Goal: Task Accomplishment & Management: Complete application form

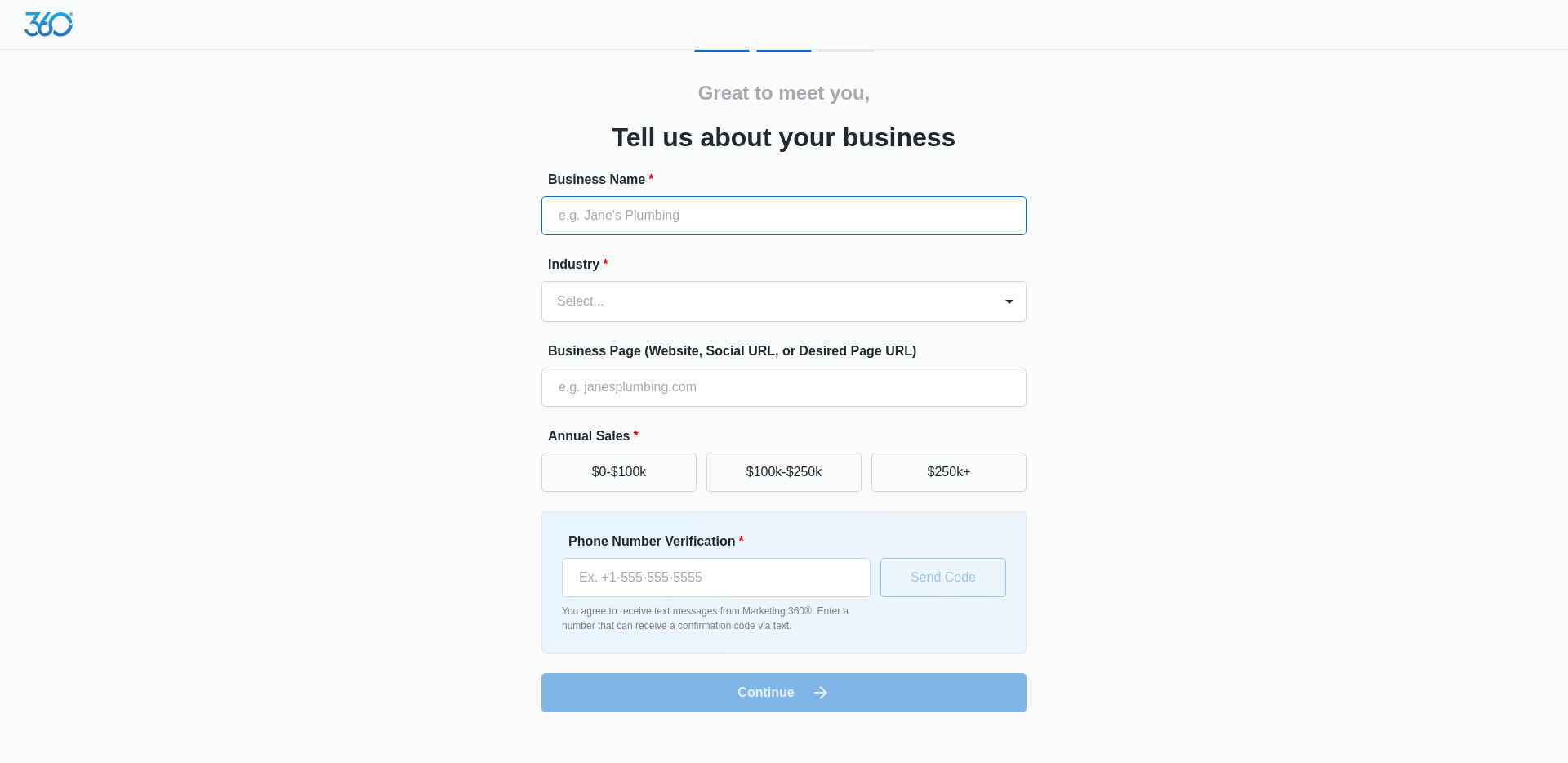
click at [744, 211] on input "Business Name *" at bounding box center [784, 215] width 486 height 39
type input "ThisGen Consulting"
type input "(956) 821-0791"
click at [698, 301] on div at bounding box center [764, 301] width 415 height 23
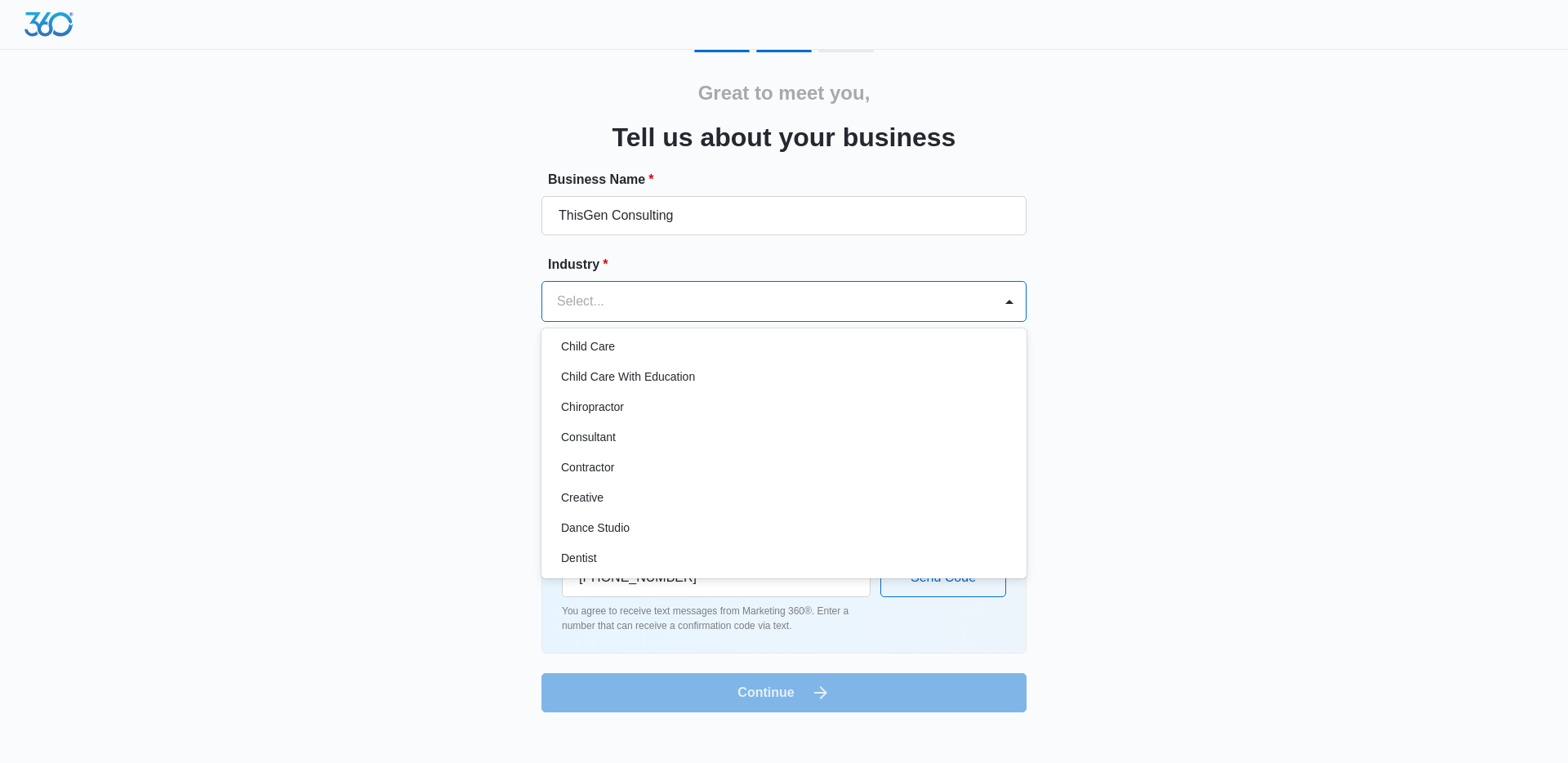
scroll to position [165, 0]
click at [725, 438] on div "Consultant" at bounding box center [782, 436] width 443 height 17
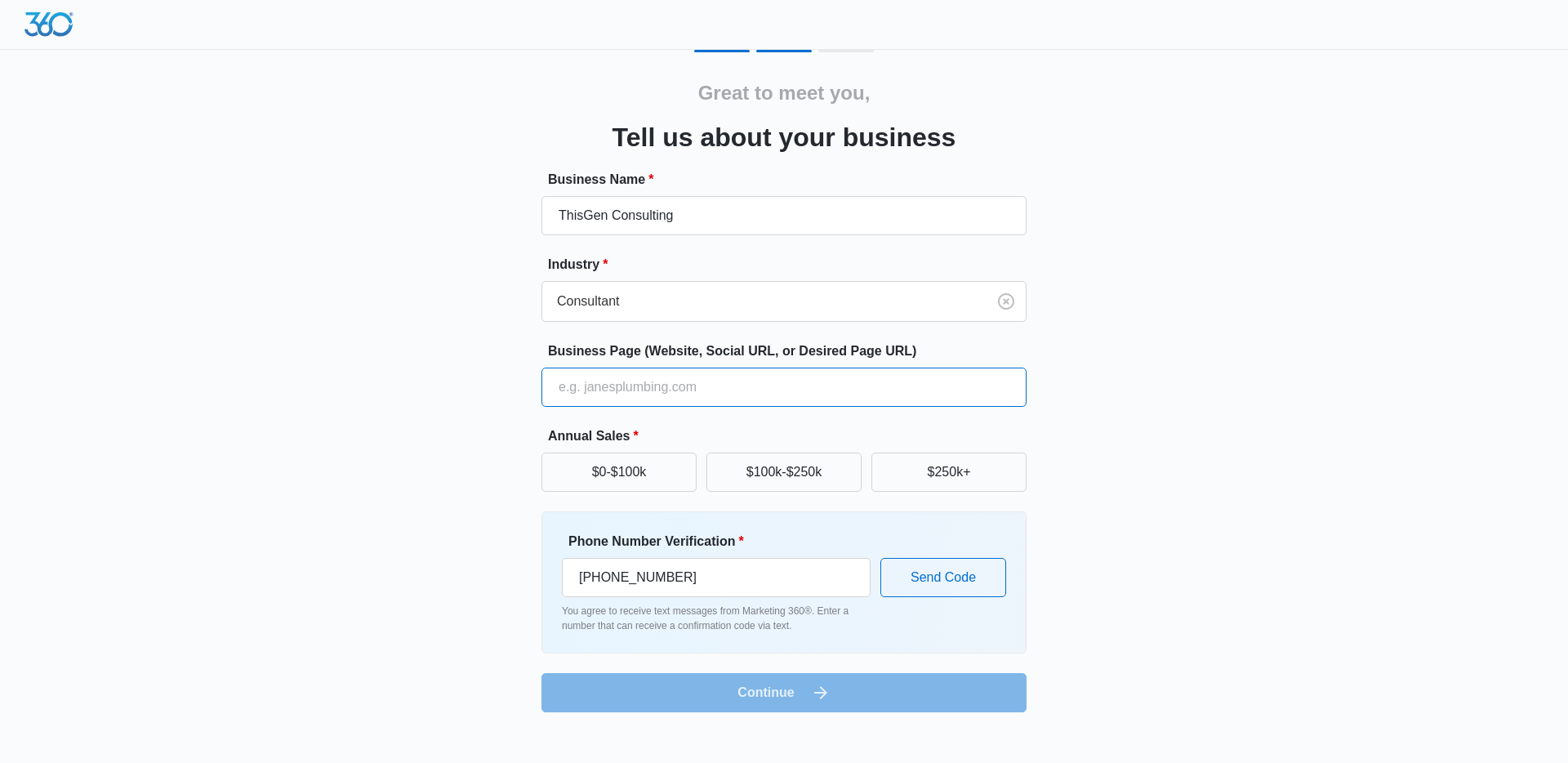
click at [701, 392] on input "Business Page (Website, Social URL, or Desired Page URL)" at bounding box center [784, 387] width 486 height 39
type input "60minuteCEO.coach"
click at [647, 475] on button "$0-$100k" at bounding box center [619, 472] width 156 height 39
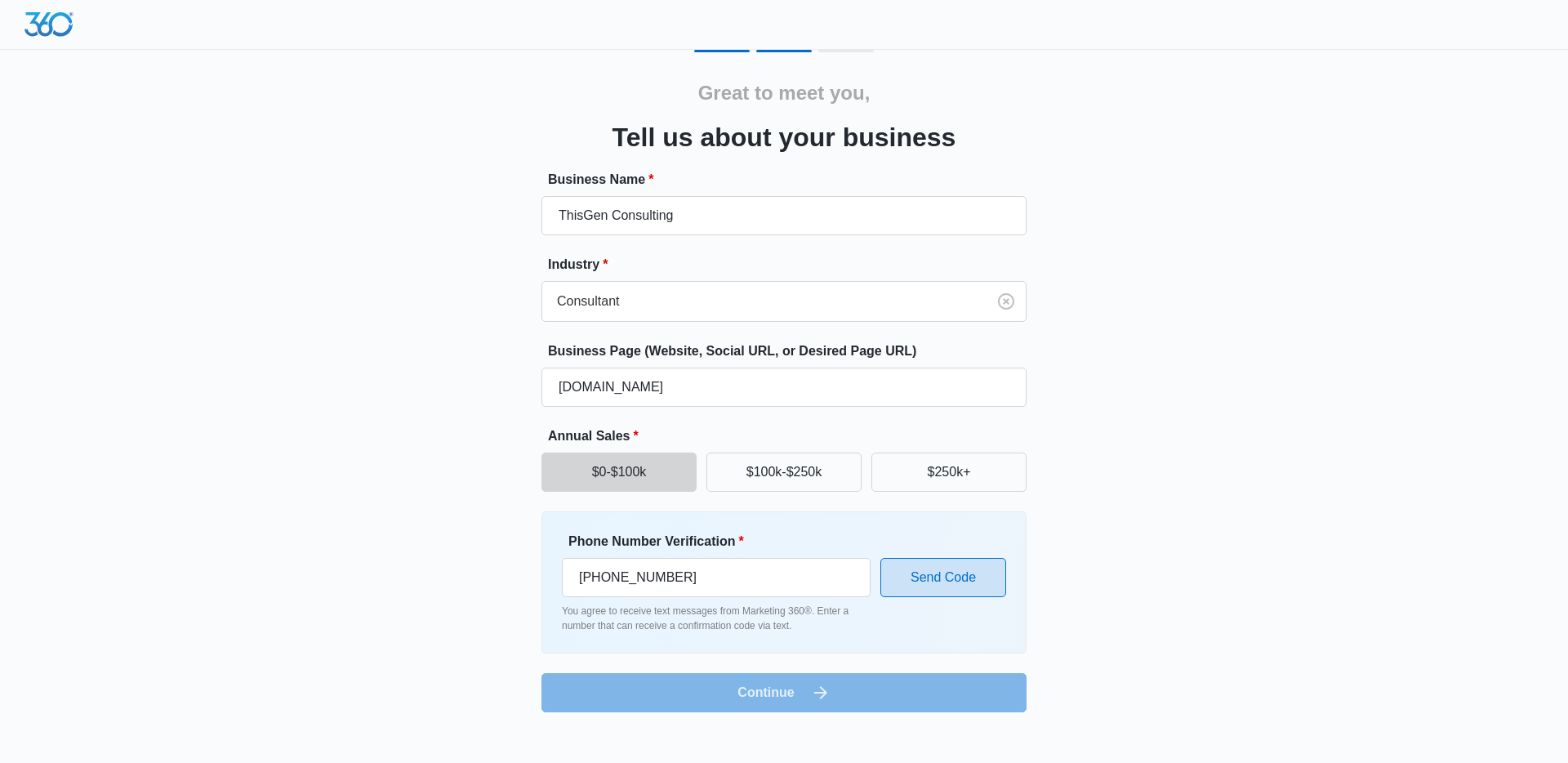
click at [926, 573] on button "Send Code" at bounding box center [943, 577] width 126 height 39
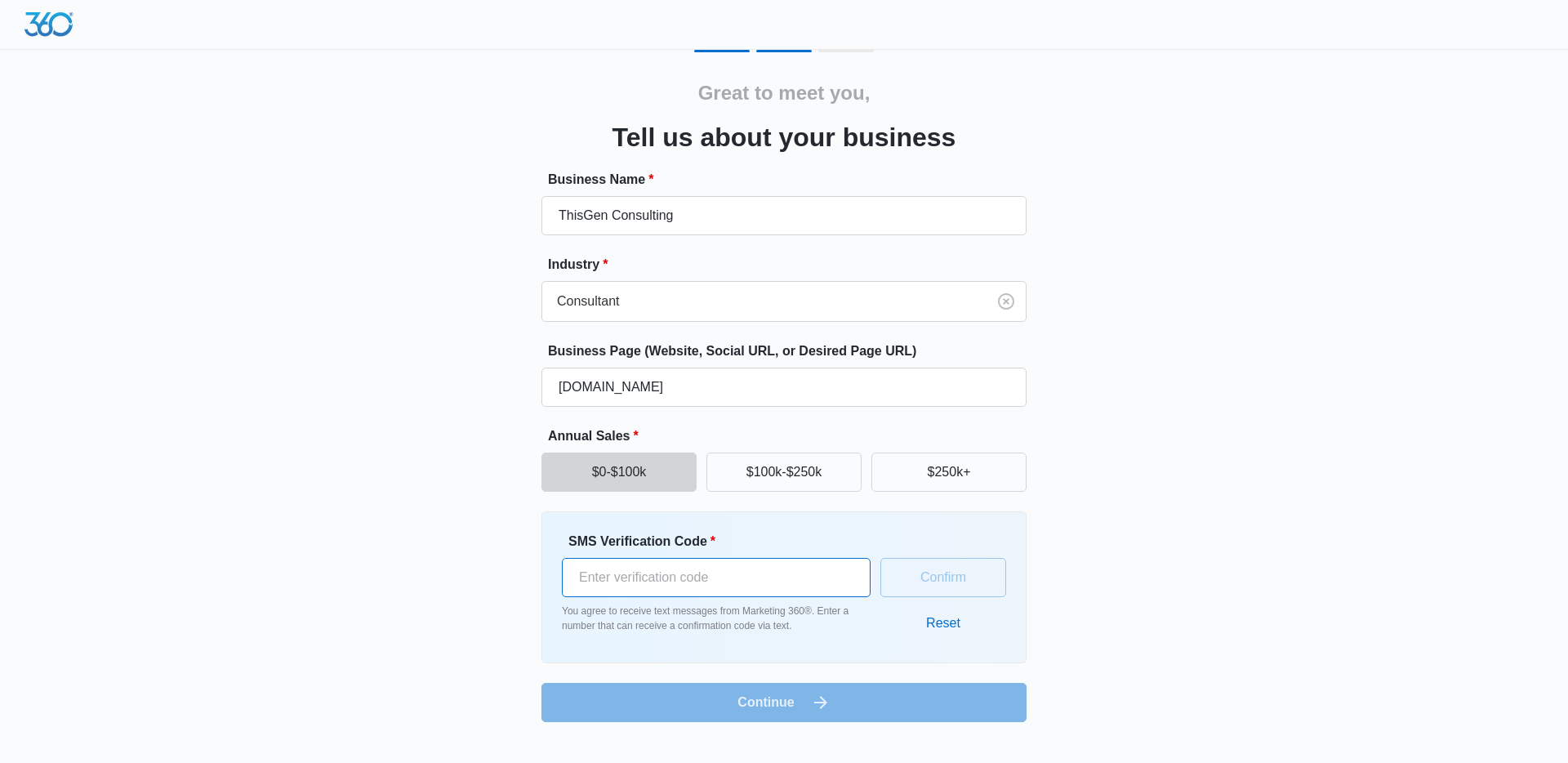
click at [783, 583] on input "SMS Verification Code *" at bounding box center [716, 577] width 309 height 39
type input "222767"
click at [937, 581] on button "Confirm" at bounding box center [943, 577] width 126 height 39
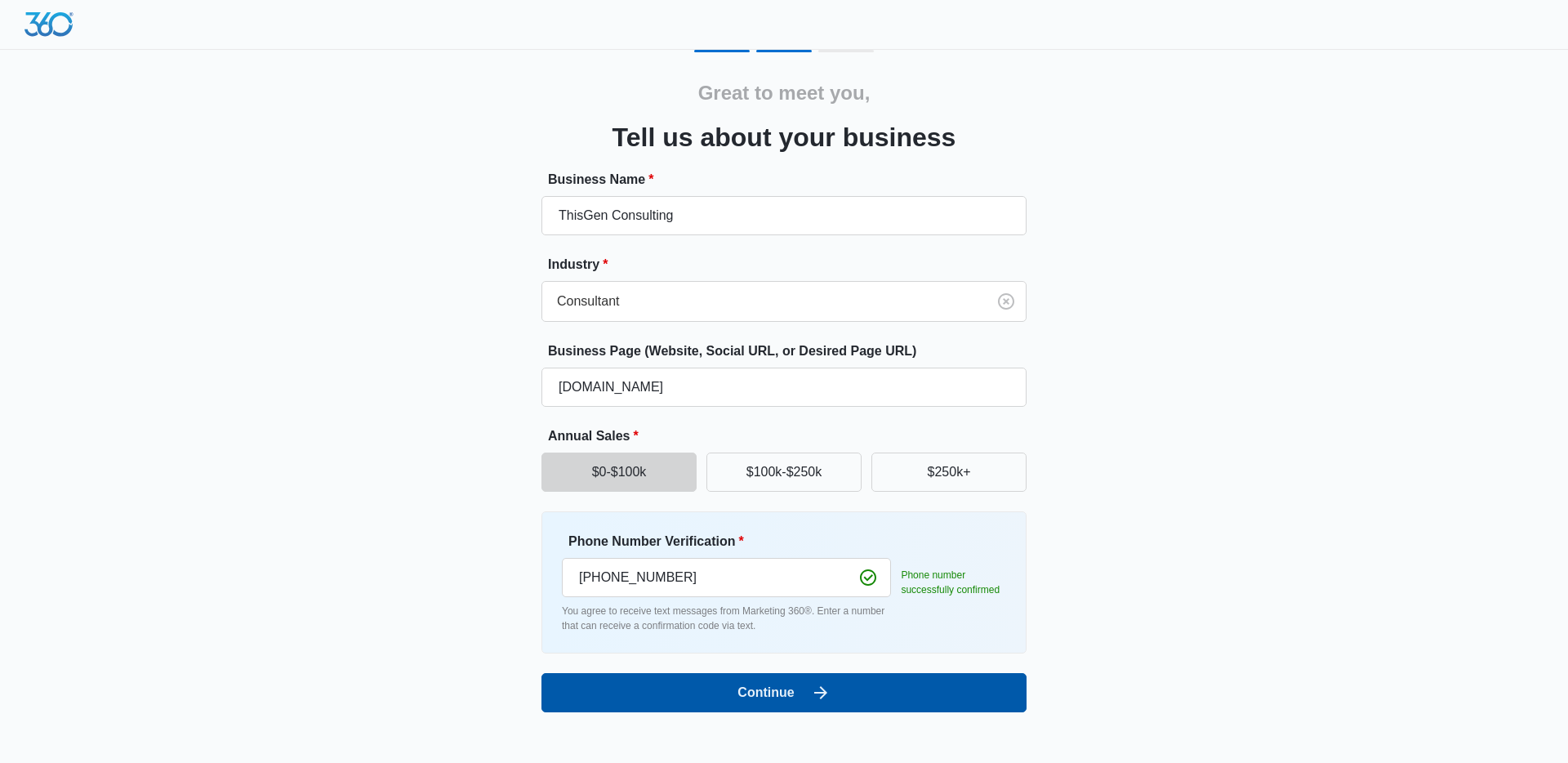
click at [779, 692] on button "Continue" at bounding box center [784, 693] width 486 height 39
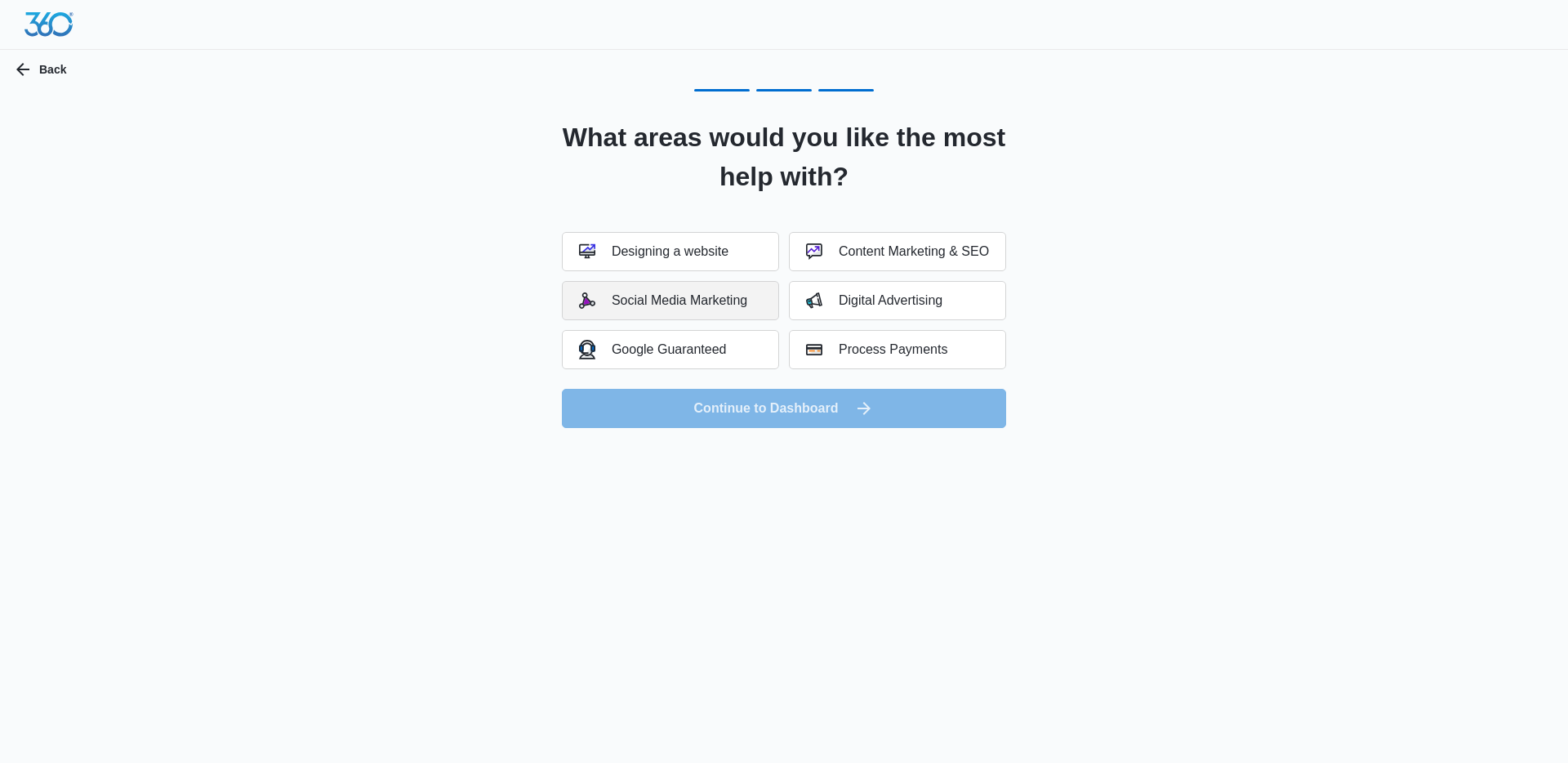
click at [710, 300] on div "Social Media Marketing" at bounding box center [663, 300] width 169 height 16
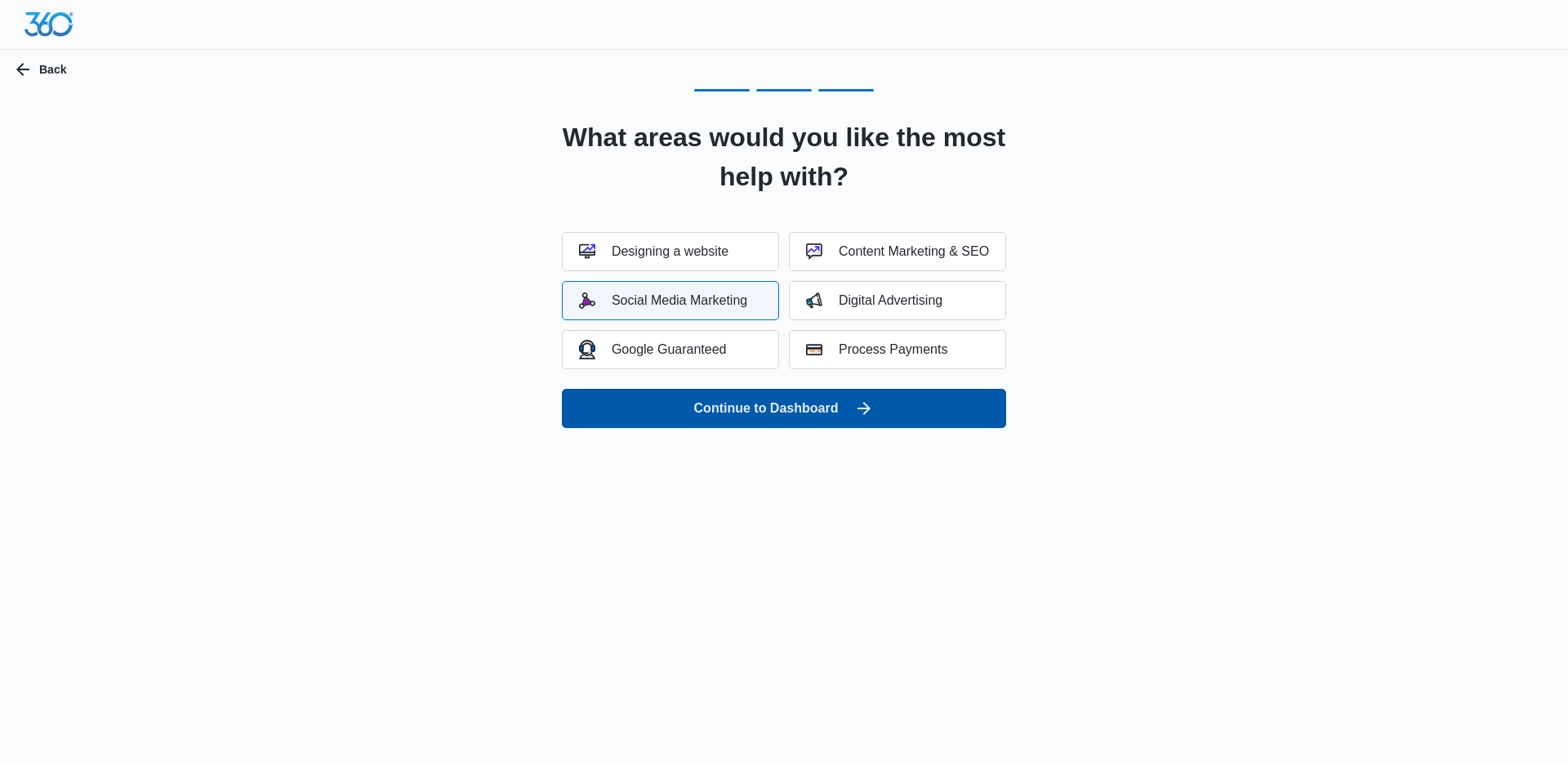
click at [808, 409] on button "Continue to Dashboard" at bounding box center [784, 409] width 445 height 39
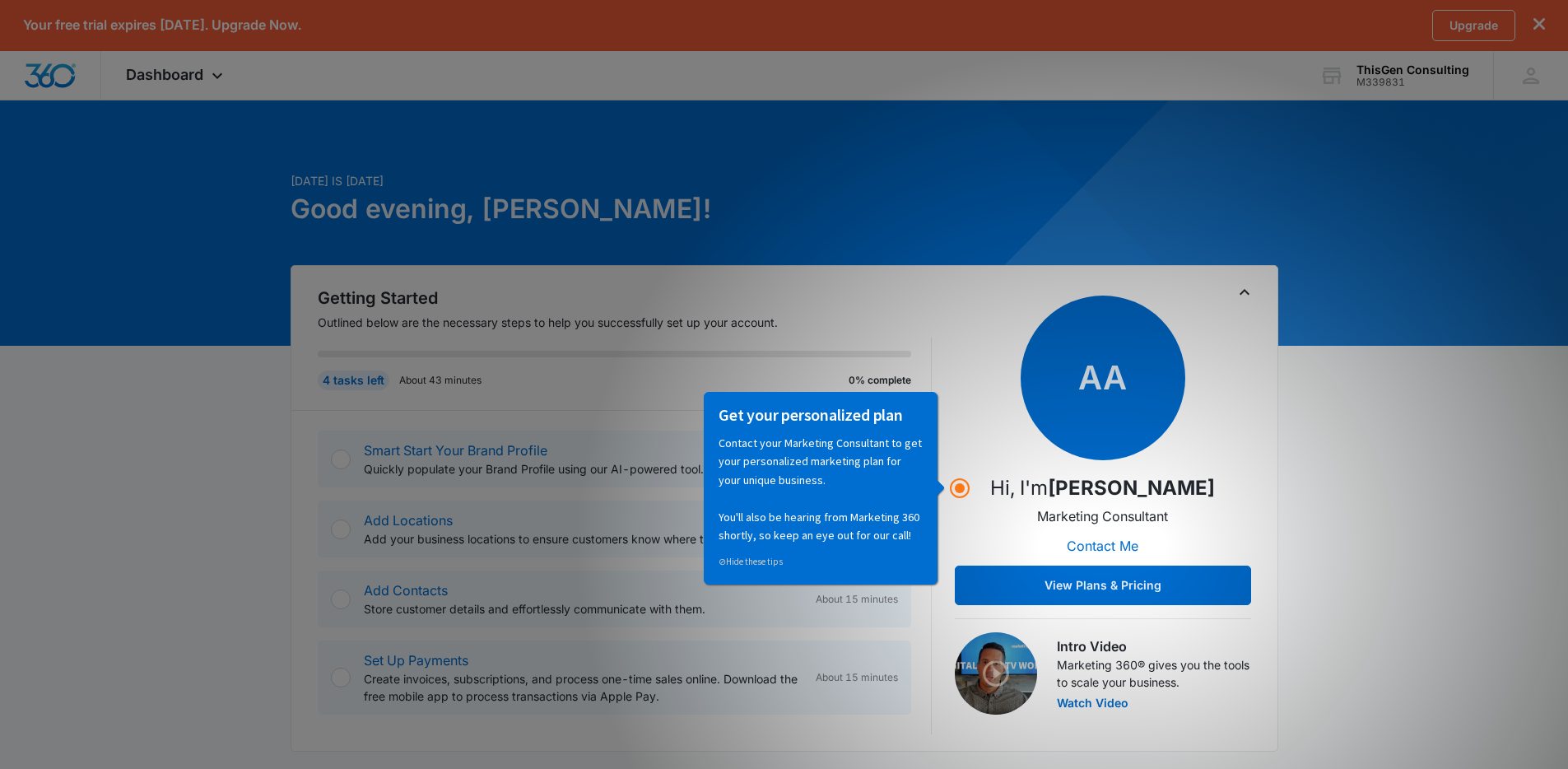
click at [789, 469] on p "Contact your Marketing Consultant to get your personalized marketing plan for y…" at bounding box center [820, 488] width 204 height 111
click at [965, 490] on circle "Hotspot (open by clicking or pressing space/enter)" at bounding box center [960, 488] width 15 height 15
click at [1100, 587] on button "View Plans & Pricing" at bounding box center [1103, 585] width 296 height 40
